Goal: Task Accomplishment & Management: Use online tool/utility

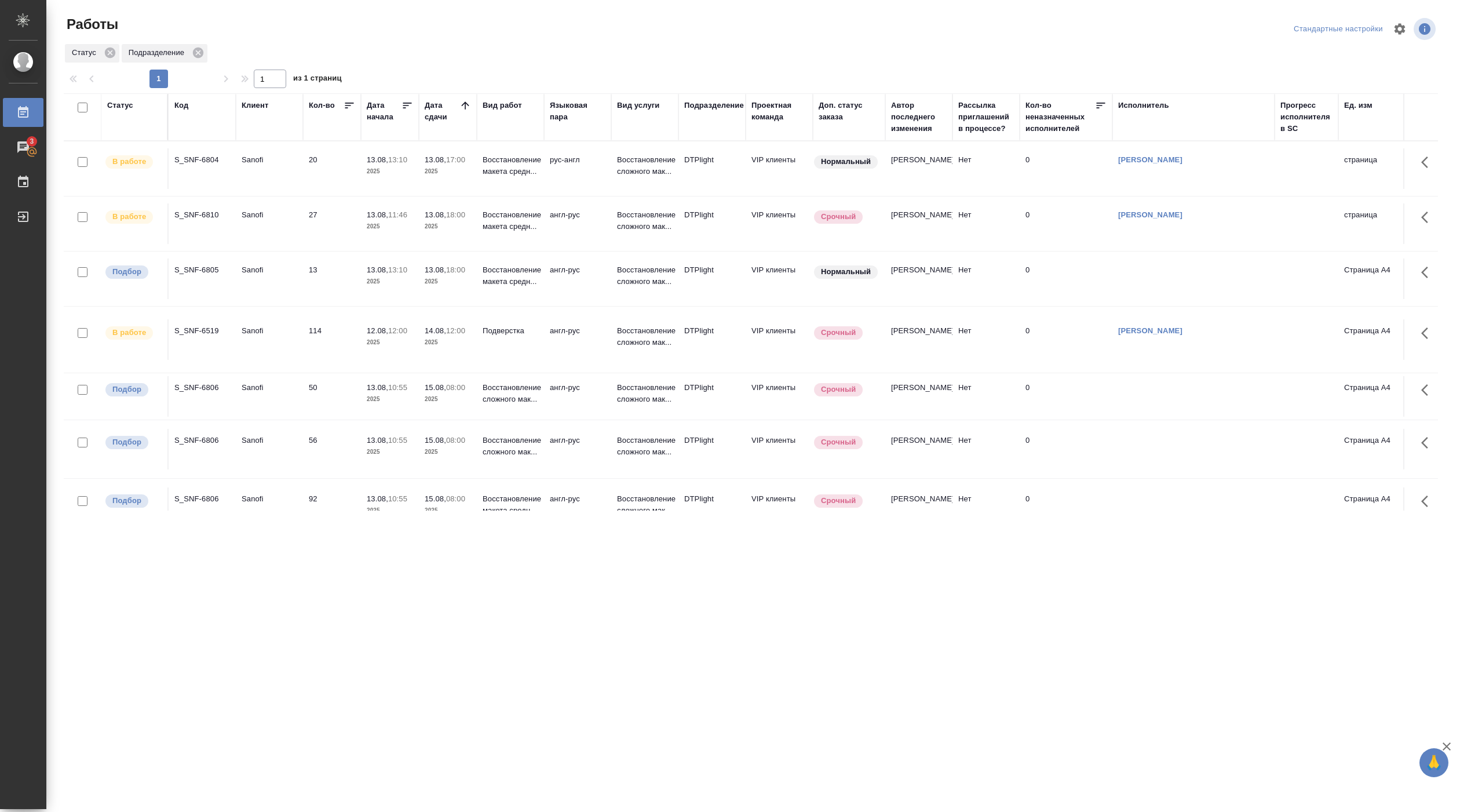
click at [393, 270] on p "13:10" at bounding box center [398, 270] width 20 height 9
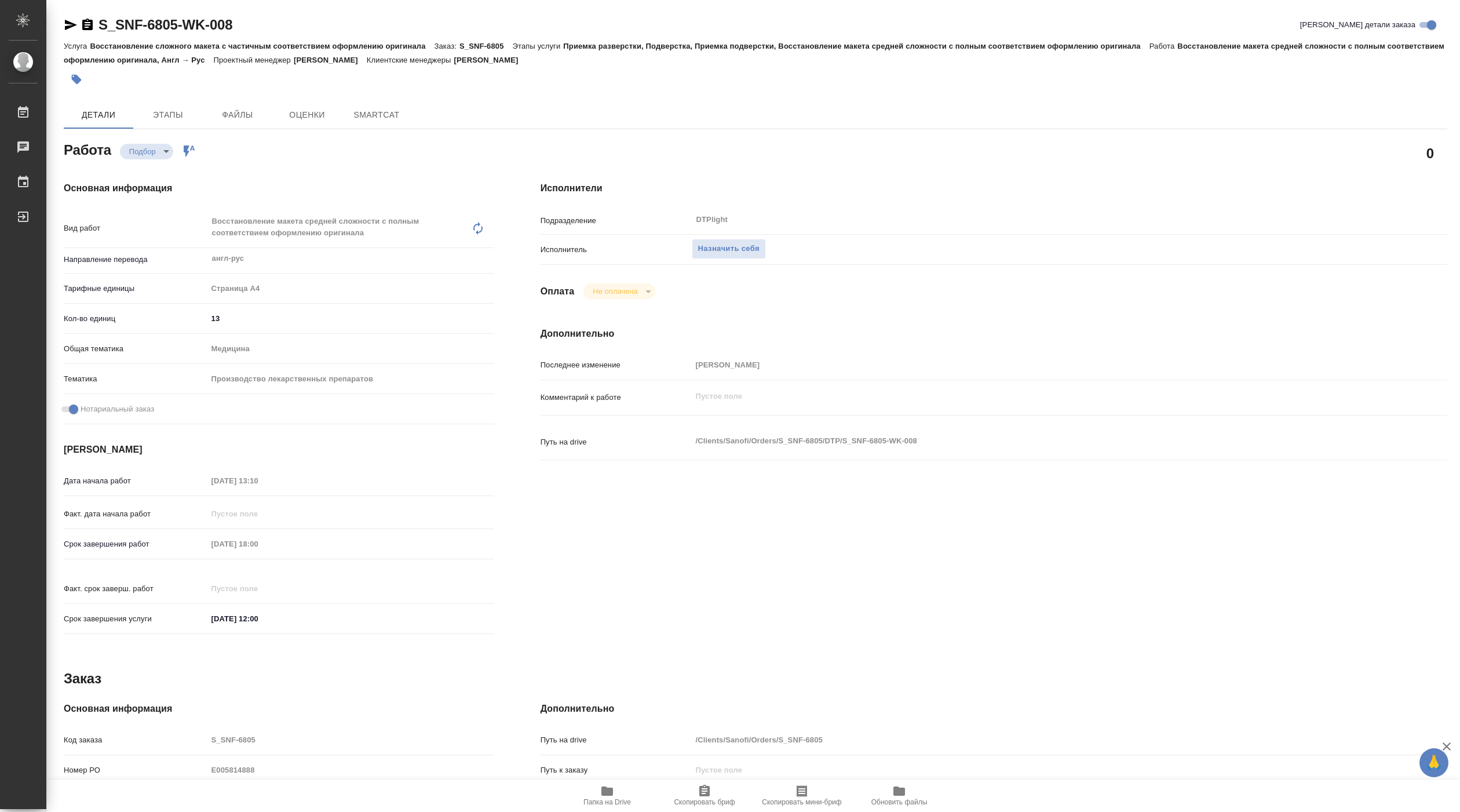
type textarea "x"
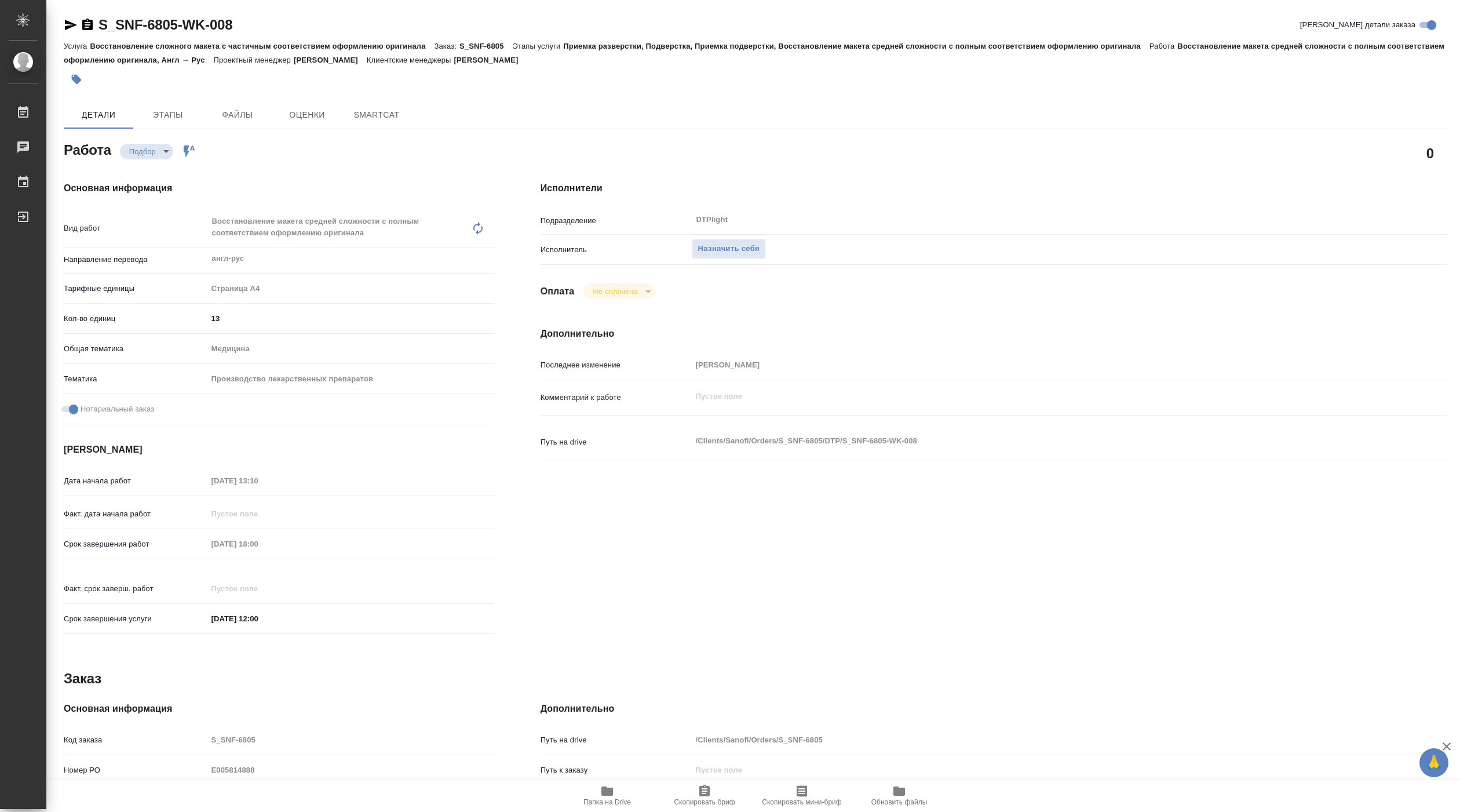
type textarea "x"
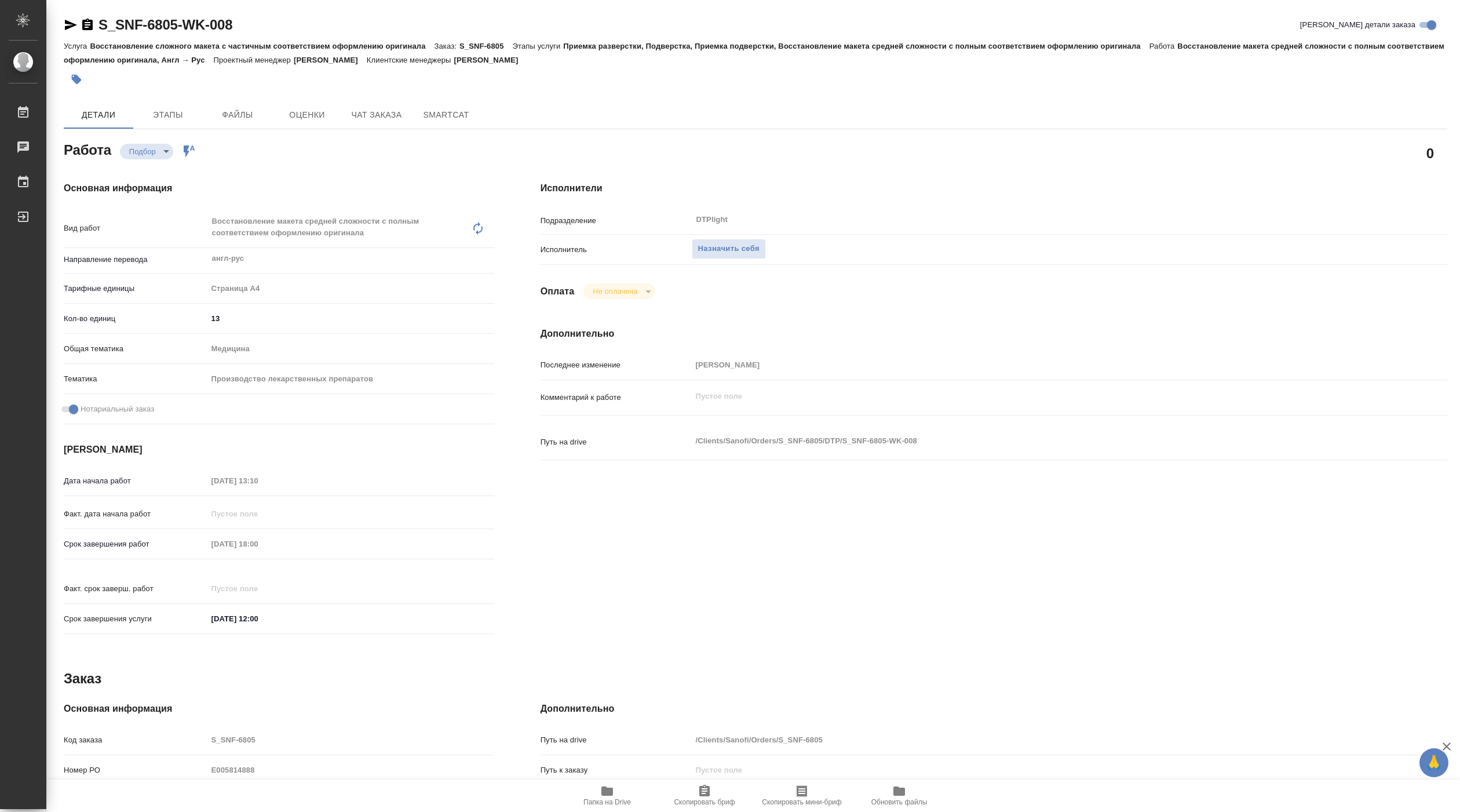
type textarea "x"
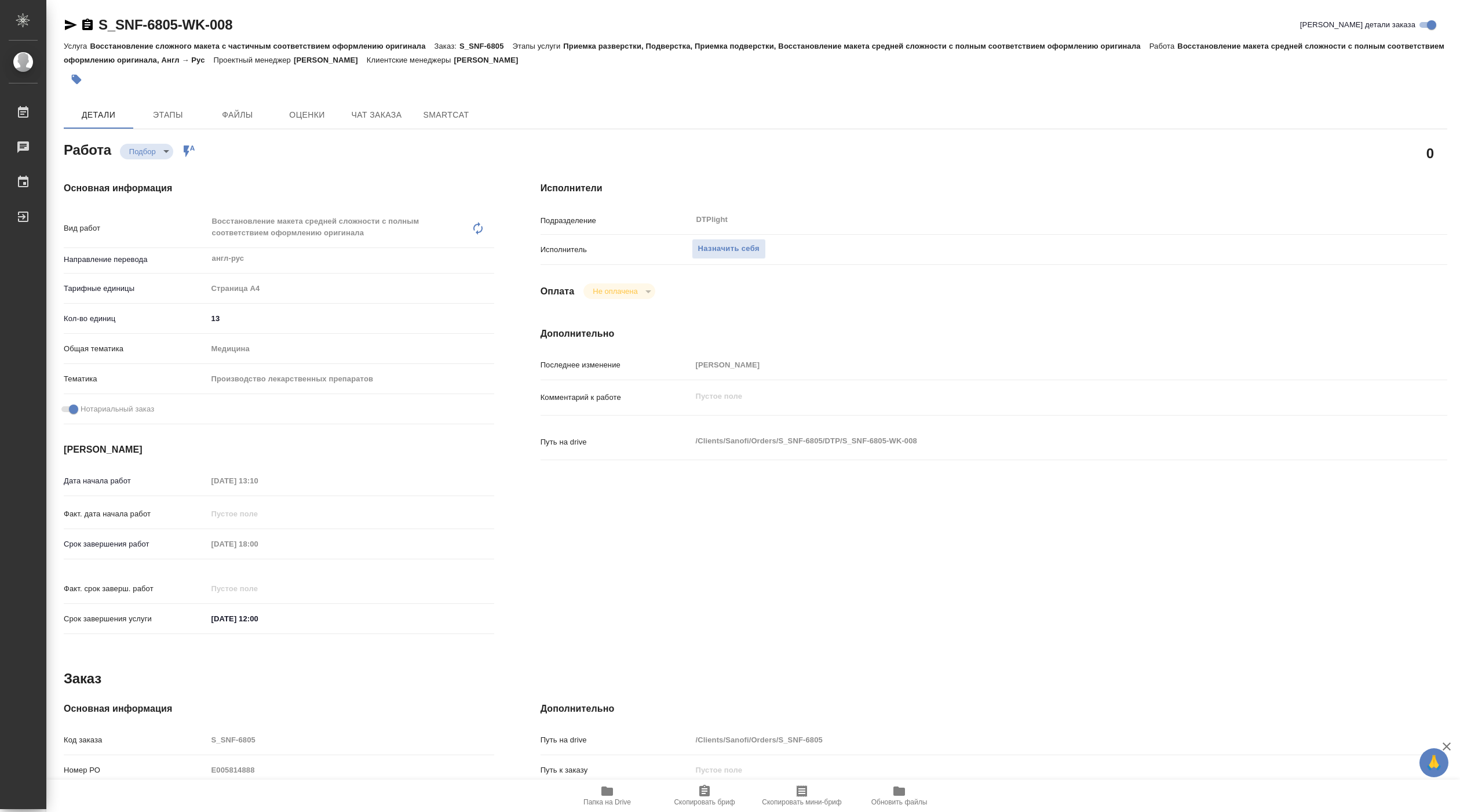
click at [607, 793] on icon "button" at bounding box center [607, 791] width 12 height 9
type textarea "x"
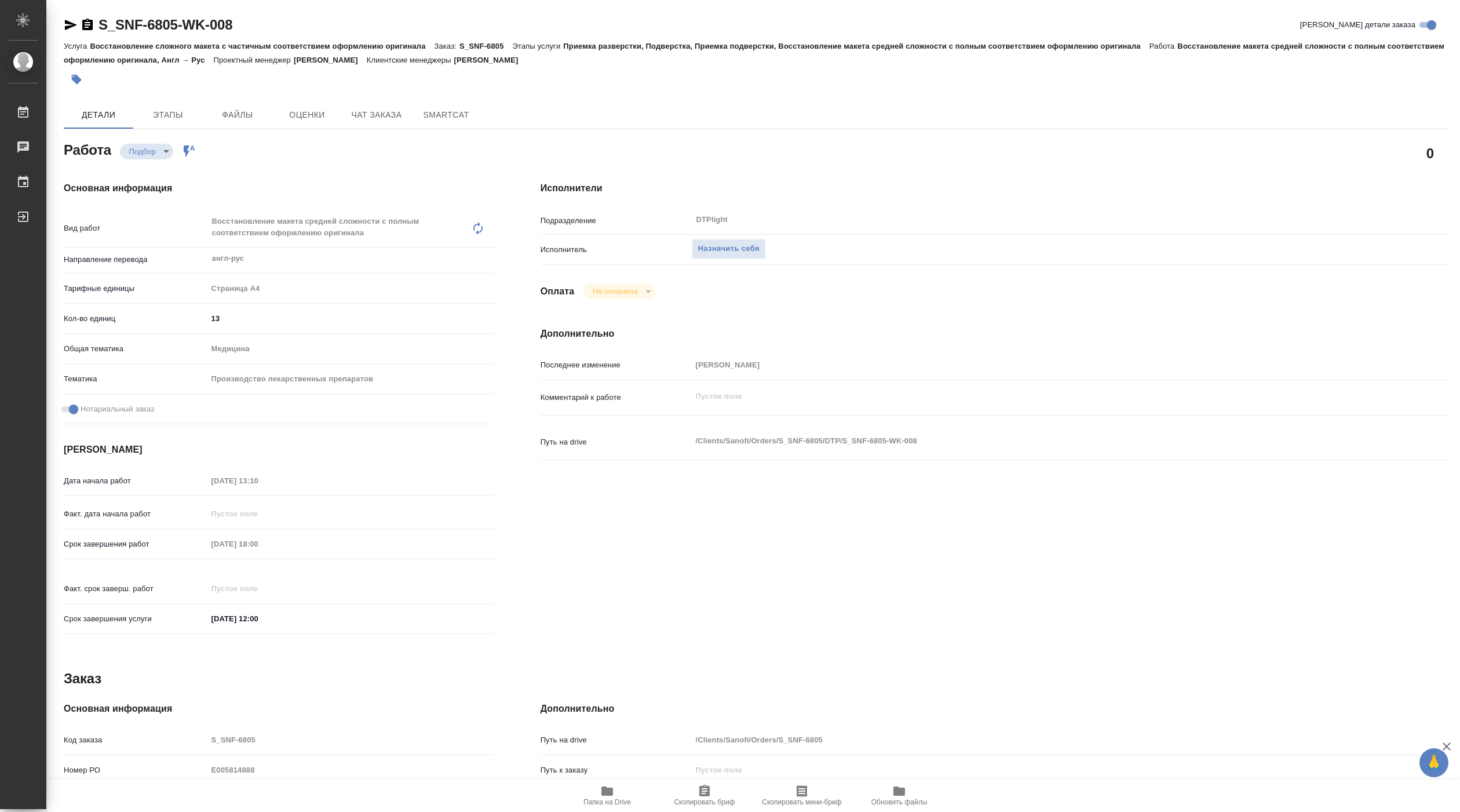
type textarea "x"
